Goal: Task Accomplishment & Management: Manage account settings

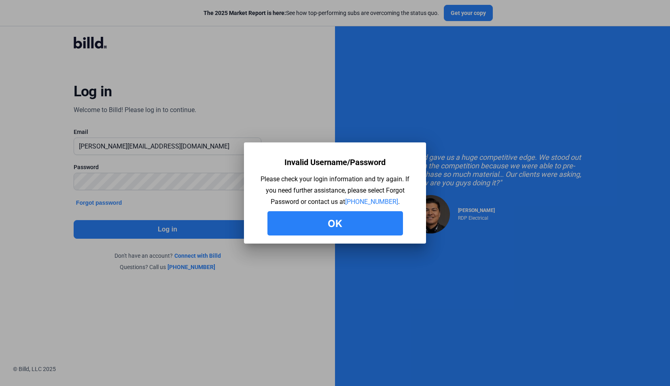
click at [284, 218] on button "Ok" at bounding box center [335, 223] width 136 height 24
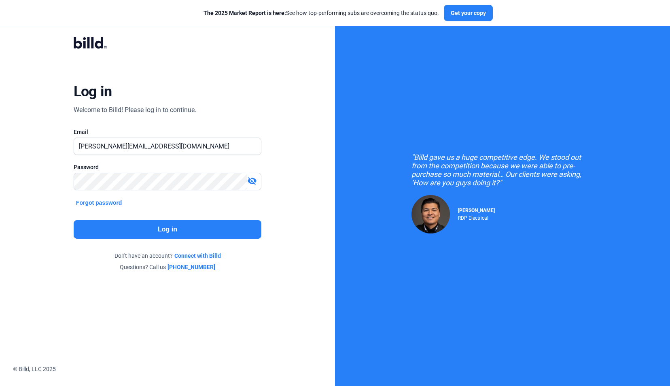
click at [254, 177] on mat-icon "visibility_off" at bounding box center [252, 181] width 10 height 10
click at [238, 230] on button "Log in" at bounding box center [168, 229] width 188 height 19
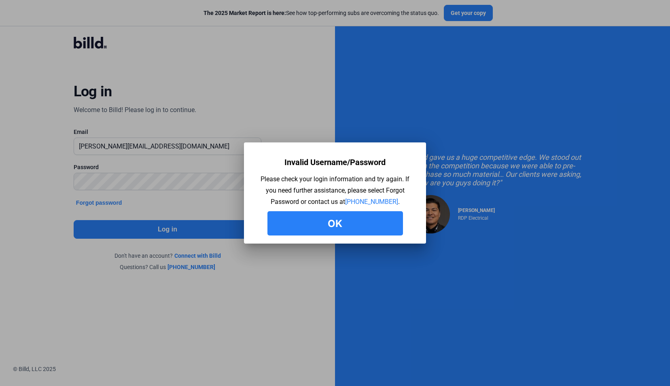
drag, startPoint x: 314, startPoint y: 219, endPoint x: 327, endPoint y: 244, distance: 27.7
click at [327, 244] on div "Invalid Username/Password Please check your login information and try again. If…" at bounding box center [335, 193] width 670 height 386
click at [327, 244] on div at bounding box center [335, 193] width 670 height 386
drag, startPoint x: 321, startPoint y: 227, endPoint x: 316, endPoint y: 213, distance: 14.7
click at [316, 213] on button "Ok" at bounding box center [335, 223] width 136 height 24
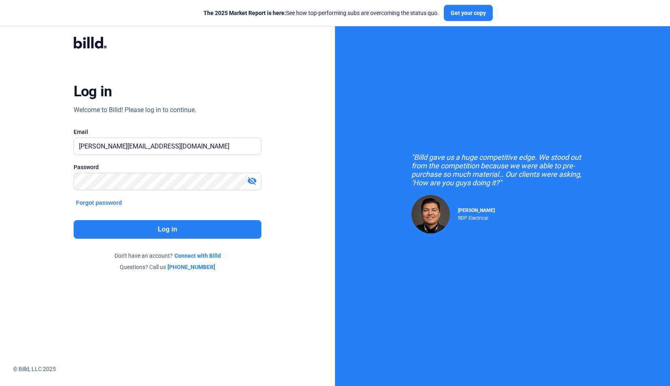
drag, startPoint x: 316, startPoint y: 213, endPoint x: 253, endPoint y: 183, distance: 70.4
click at [253, 183] on div "Log in Welcome to Billd! Please log in to continue. Email [PERSON_NAME][EMAIL_A…" at bounding box center [167, 154] width 335 height 308
click at [253, 183] on mat-icon "visibility_off" at bounding box center [252, 181] width 10 height 10
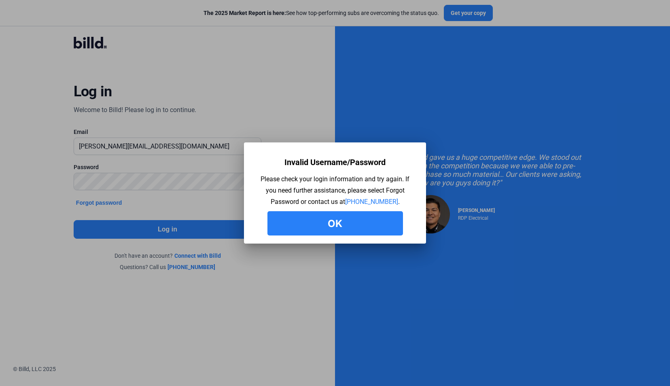
drag, startPoint x: 345, startPoint y: 215, endPoint x: 318, endPoint y: 223, distance: 28.3
click at [318, 223] on button "Ok" at bounding box center [335, 223] width 136 height 24
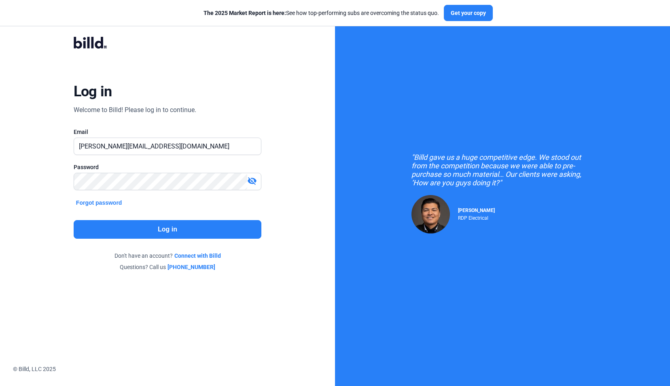
click at [318, 223] on div "Log in Welcome to Billd! Please log in to continue. Email [PERSON_NAME][EMAIL_A…" at bounding box center [167, 154] width 335 height 308
click at [175, 142] on input "[PERSON_NAME][EMAIL_ADDRESS][DOMAIN_NAME]" at bounding box center [163, 146] width 178 height 17
click at [175, 142] on input "[PERSON_NAME][EMAIL_ADDRESS][DOMAIN_NAME]" at bounding box center [167, 146] width 187 height 17
type input "d"
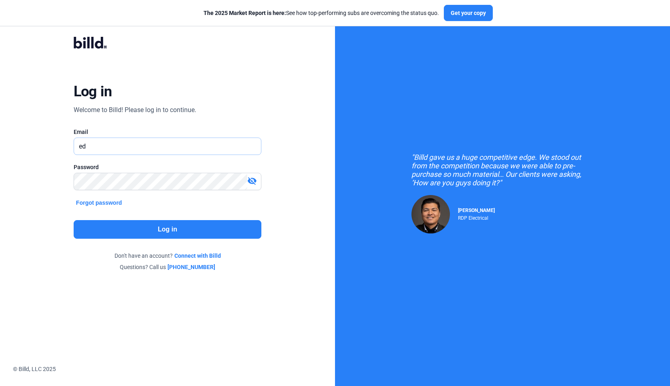
type input "[EMAIL_ADDRESS][DOMAIN_NAME]"
click at [195, 231] on button "Log in" at bounding box center [168, 229] width 188 height 19
